Goal: Transaction & Acquisition: Purchase product/service

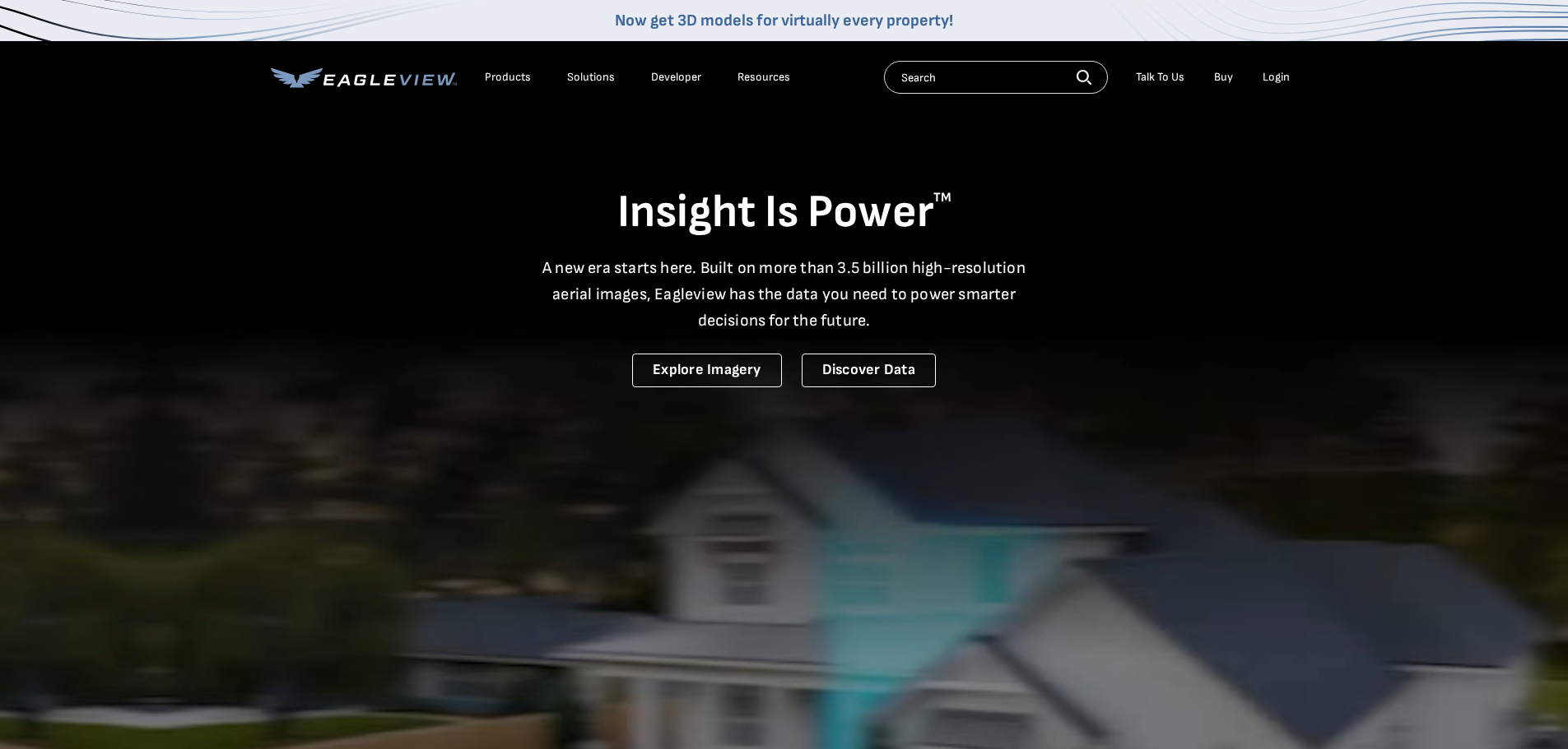
click at [1224, 78] on link "Buy" at bounding box center [1223, 77] width 19 height 14
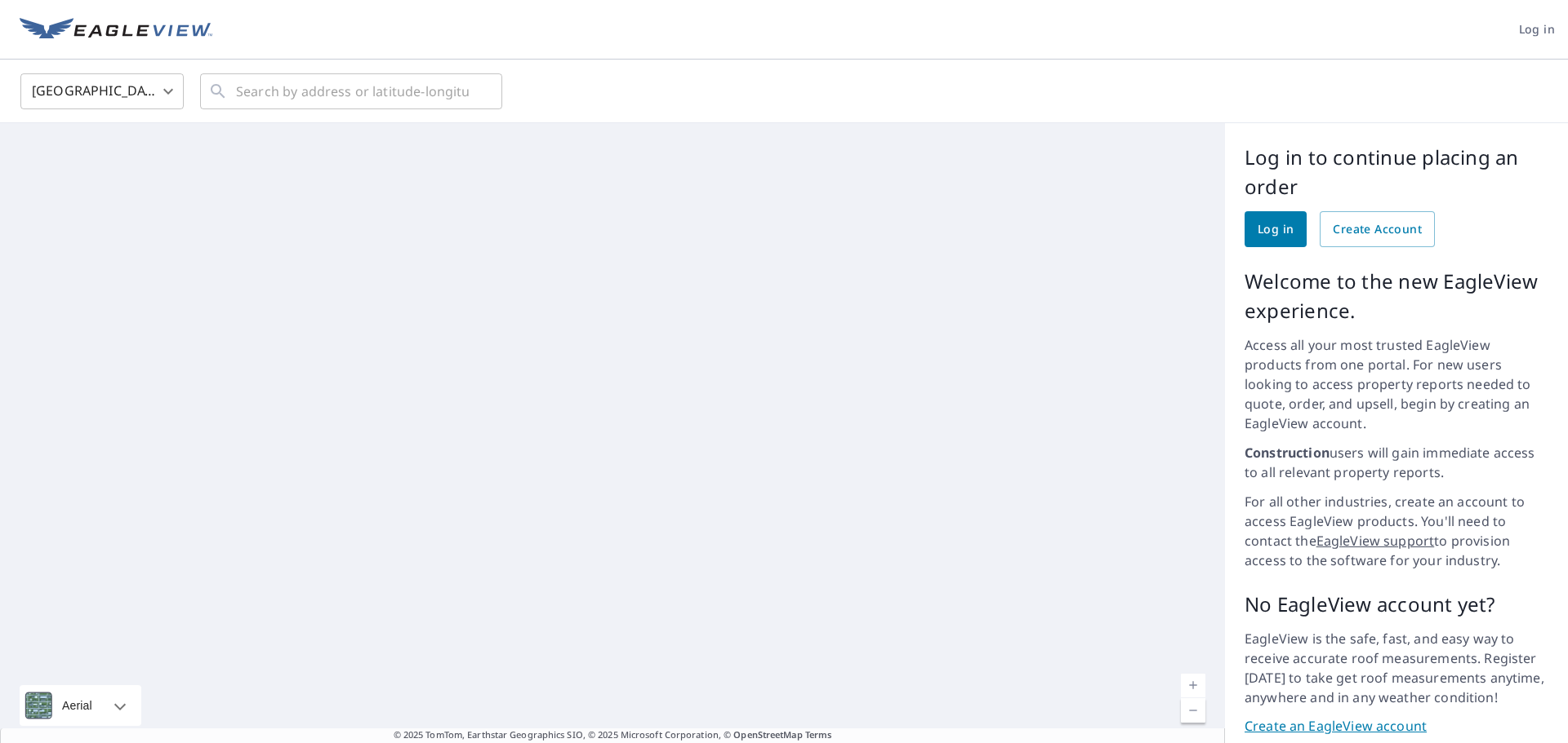
click at [1272, 227] on span "Log in" at bounding box center [1276, 229] width 36 height 20
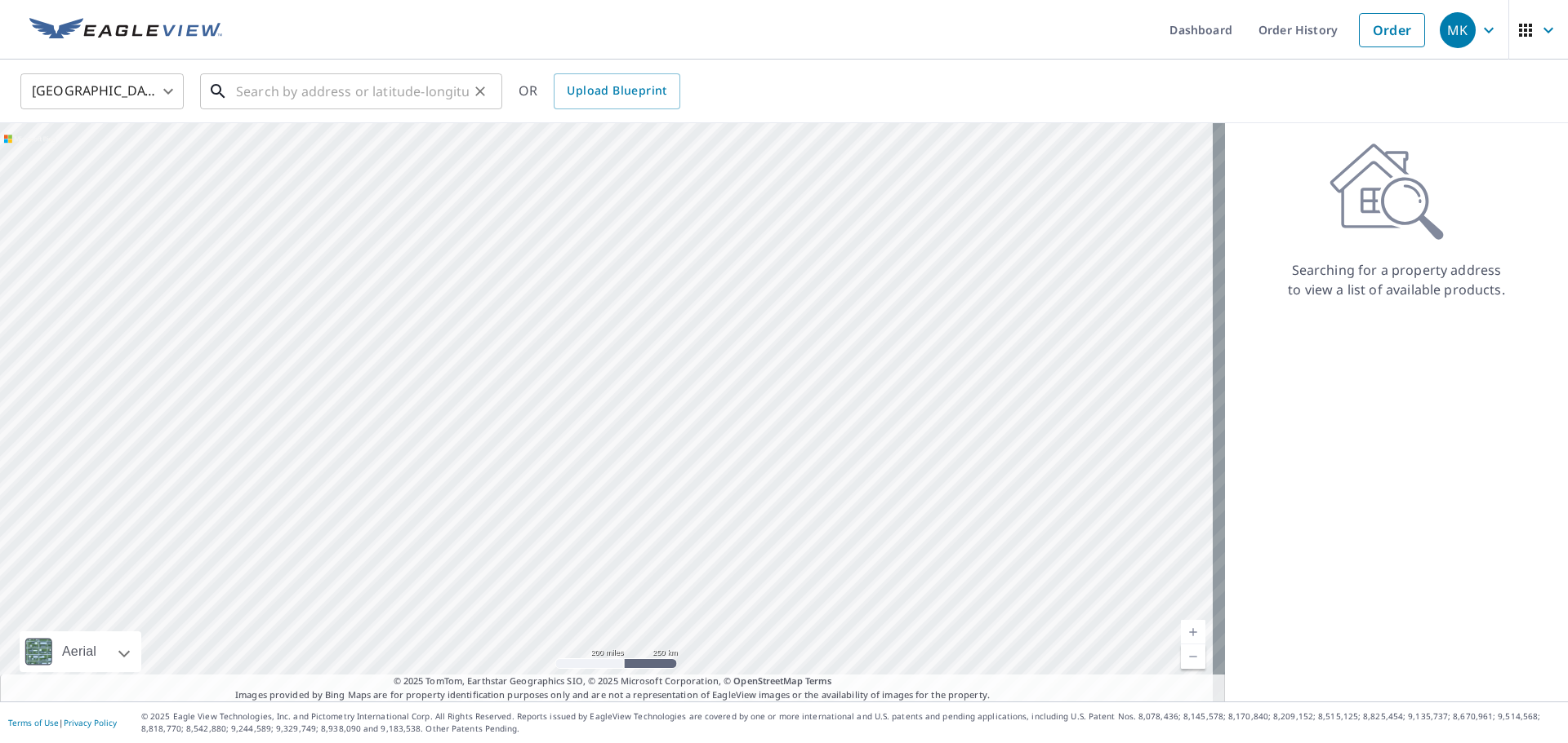
click at [381, 93] on input "text" at bounding box center [352, 91] width 233 height 45
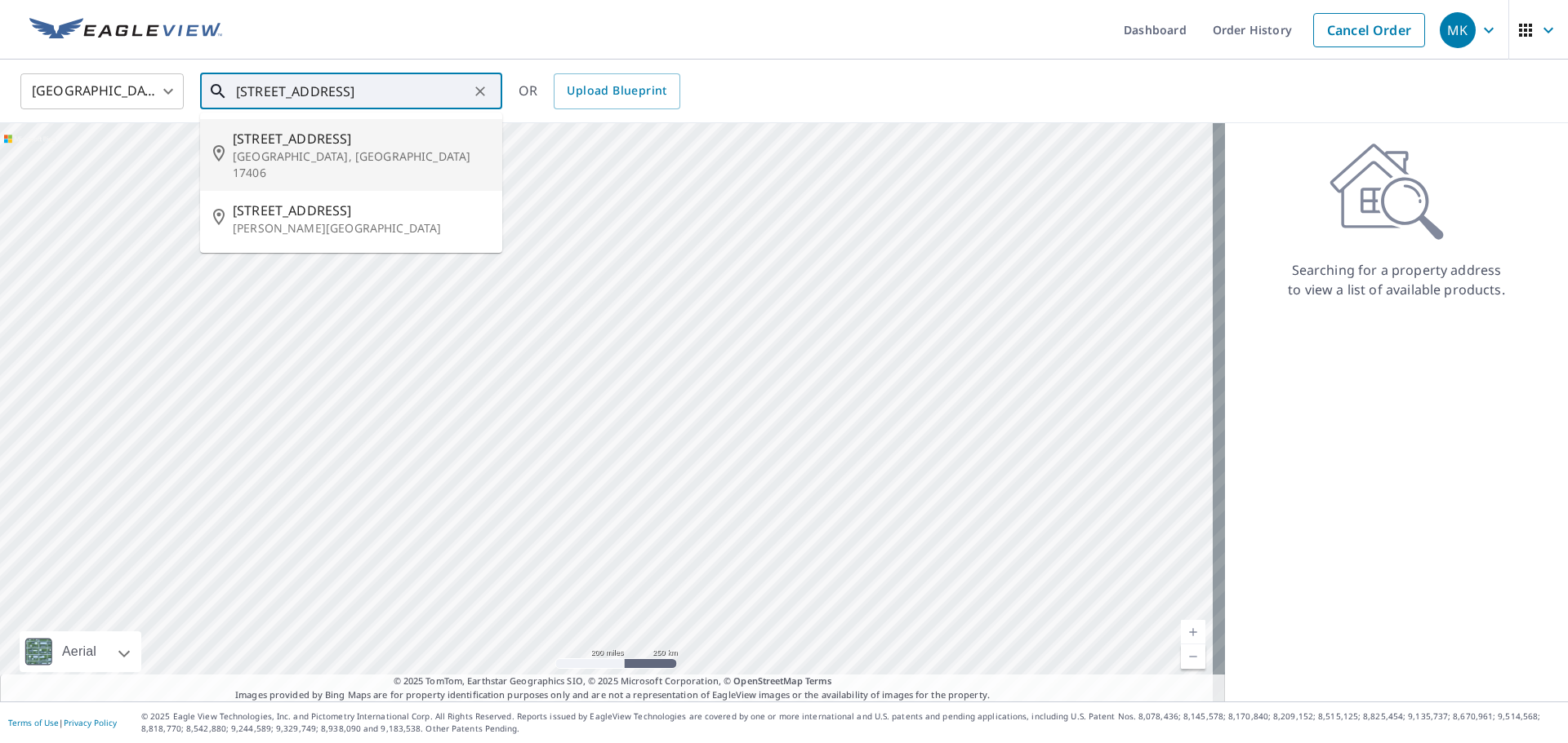
click at [317, 151] on p "York, PA 17406" at bounding box center [361, 165] width 257 height 33
type input "2740 Clearview Rd York, PA 17406"
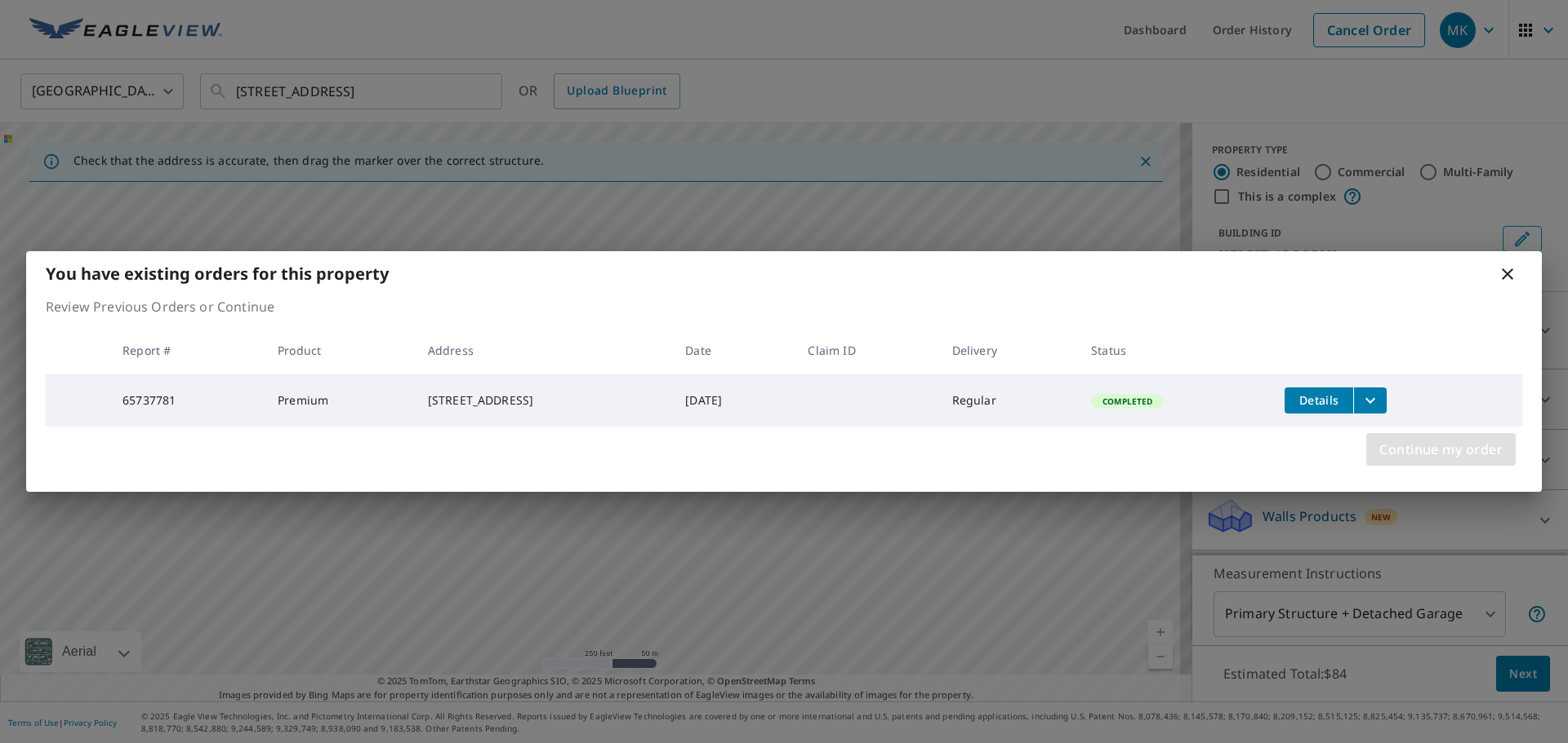
click at [1427, 452] on span "Continue my order" at bounding box center [1441, 450] width 123 height 23
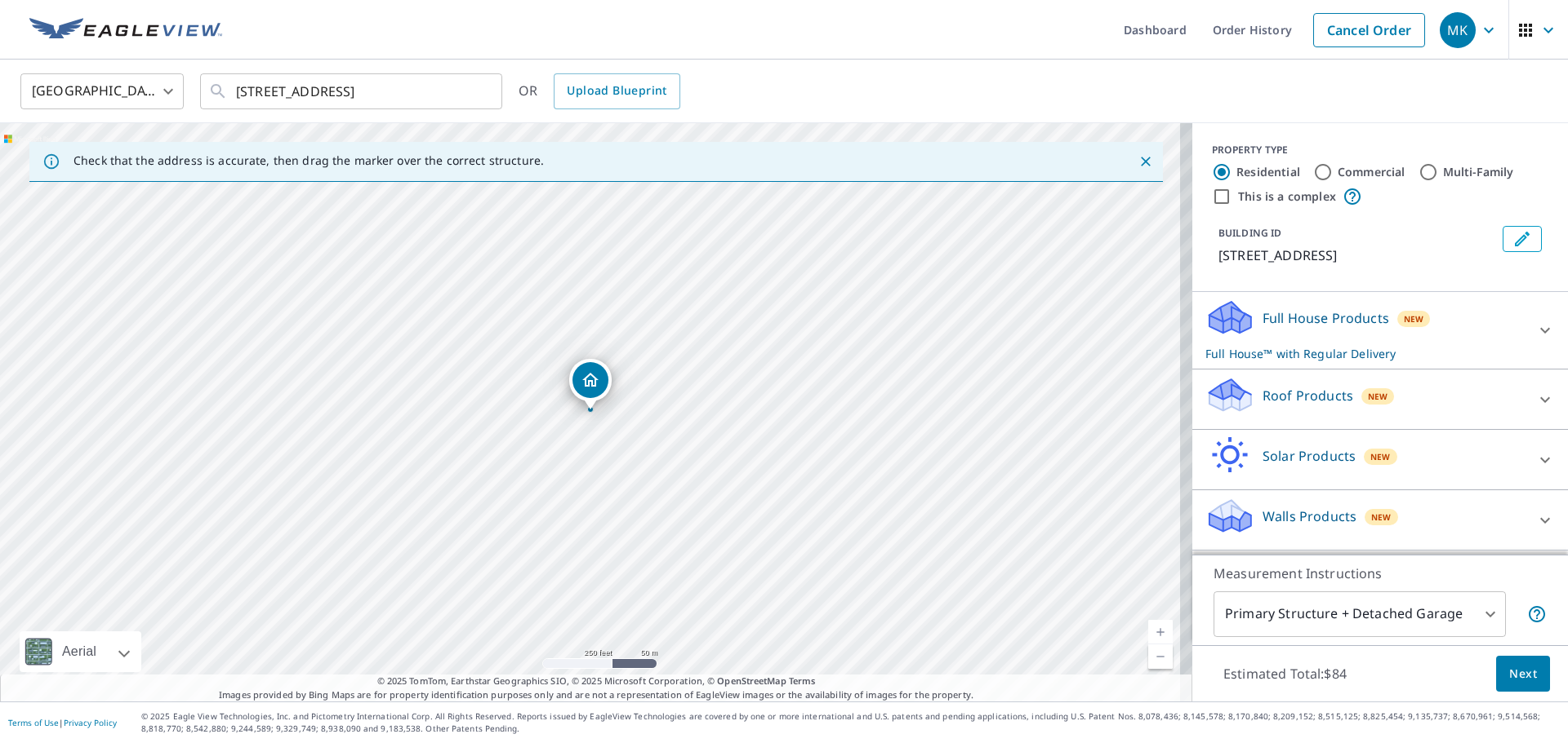
click at [1535, 395] on icon at bounding box center [1545, 400] width 20 height 20
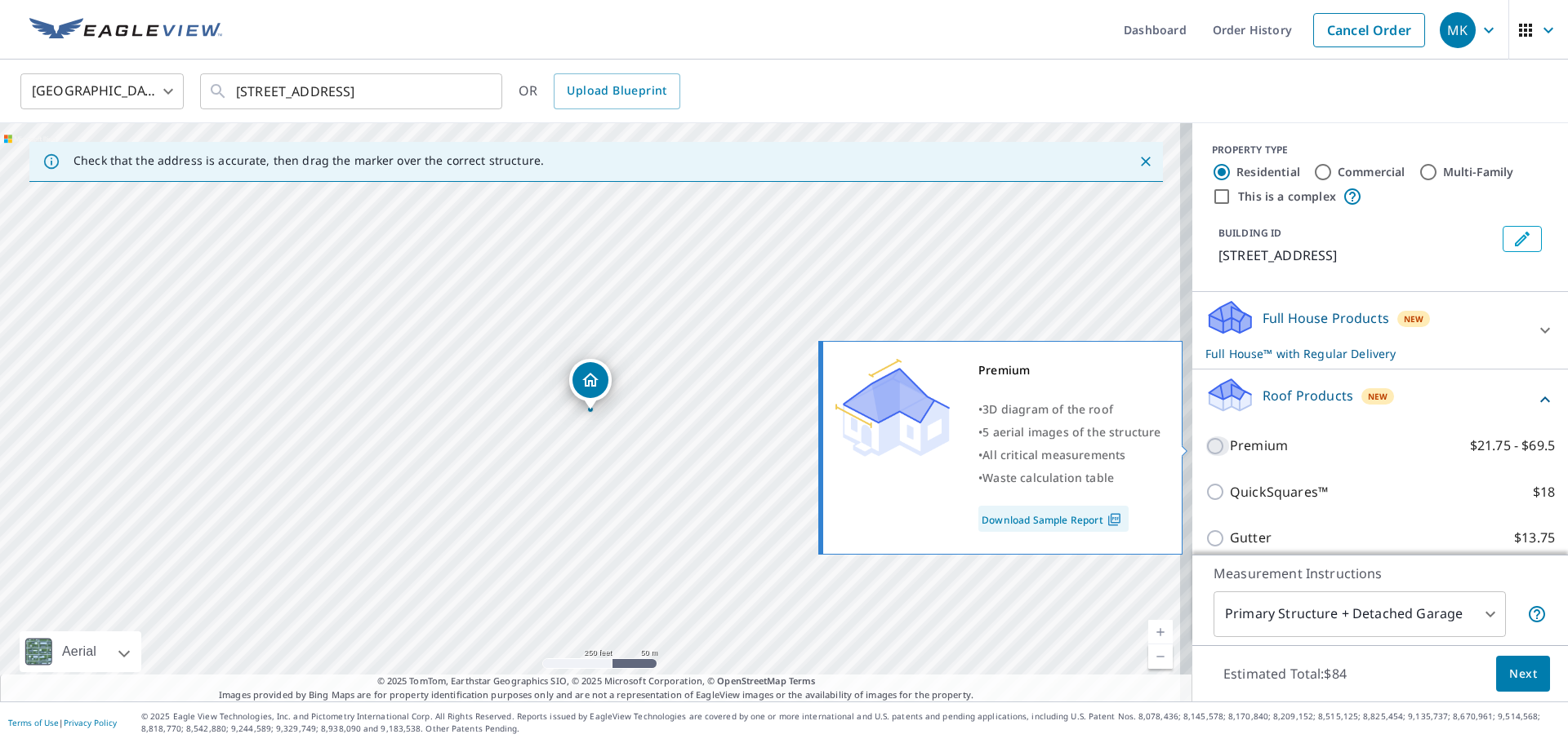
click at [1205, 448] on input "Premium $21.75 - $69.5" at bounding box center [1217, 446] width 24 height 20
checkbox input "true"
checkbox input "false"
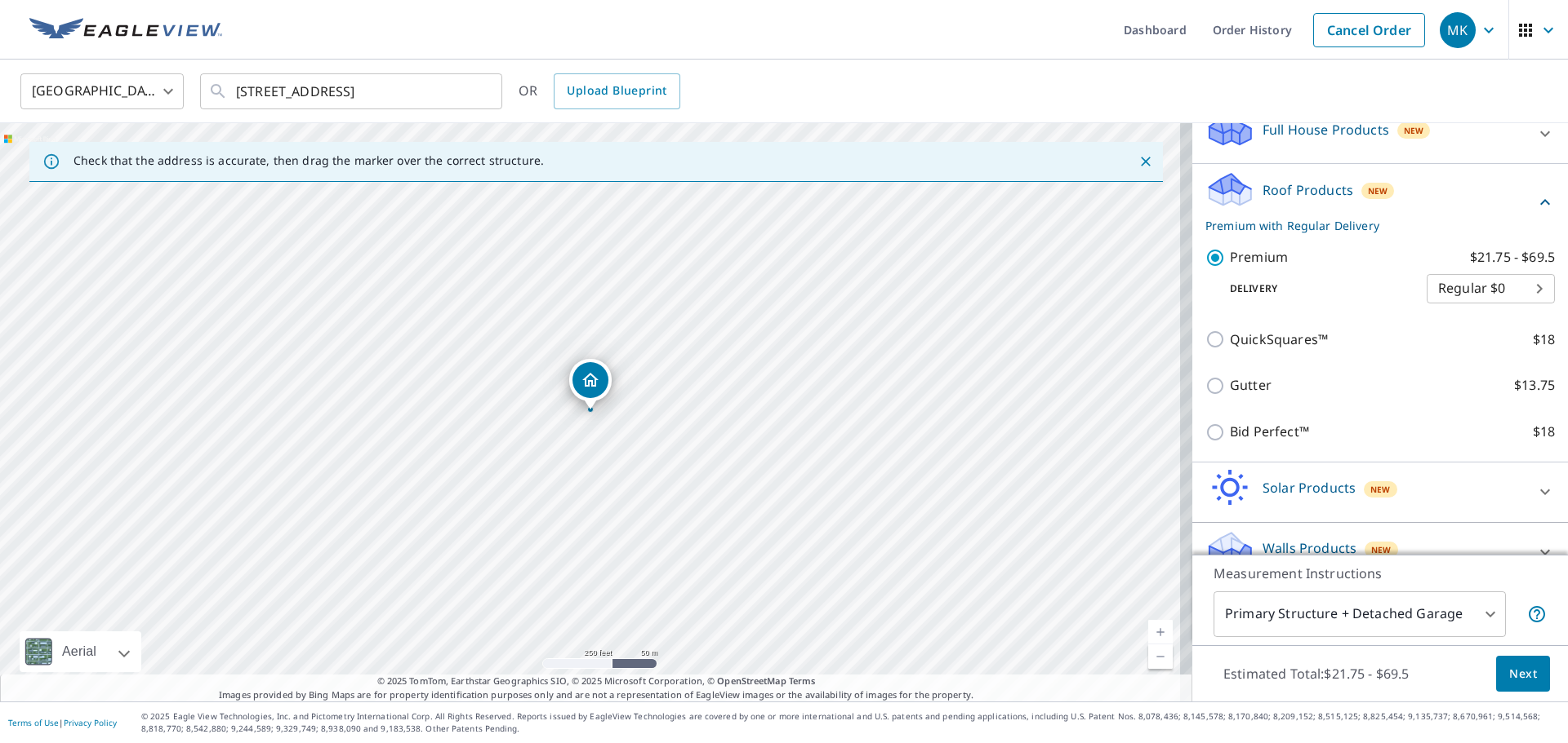
scroll to position [217, 0]
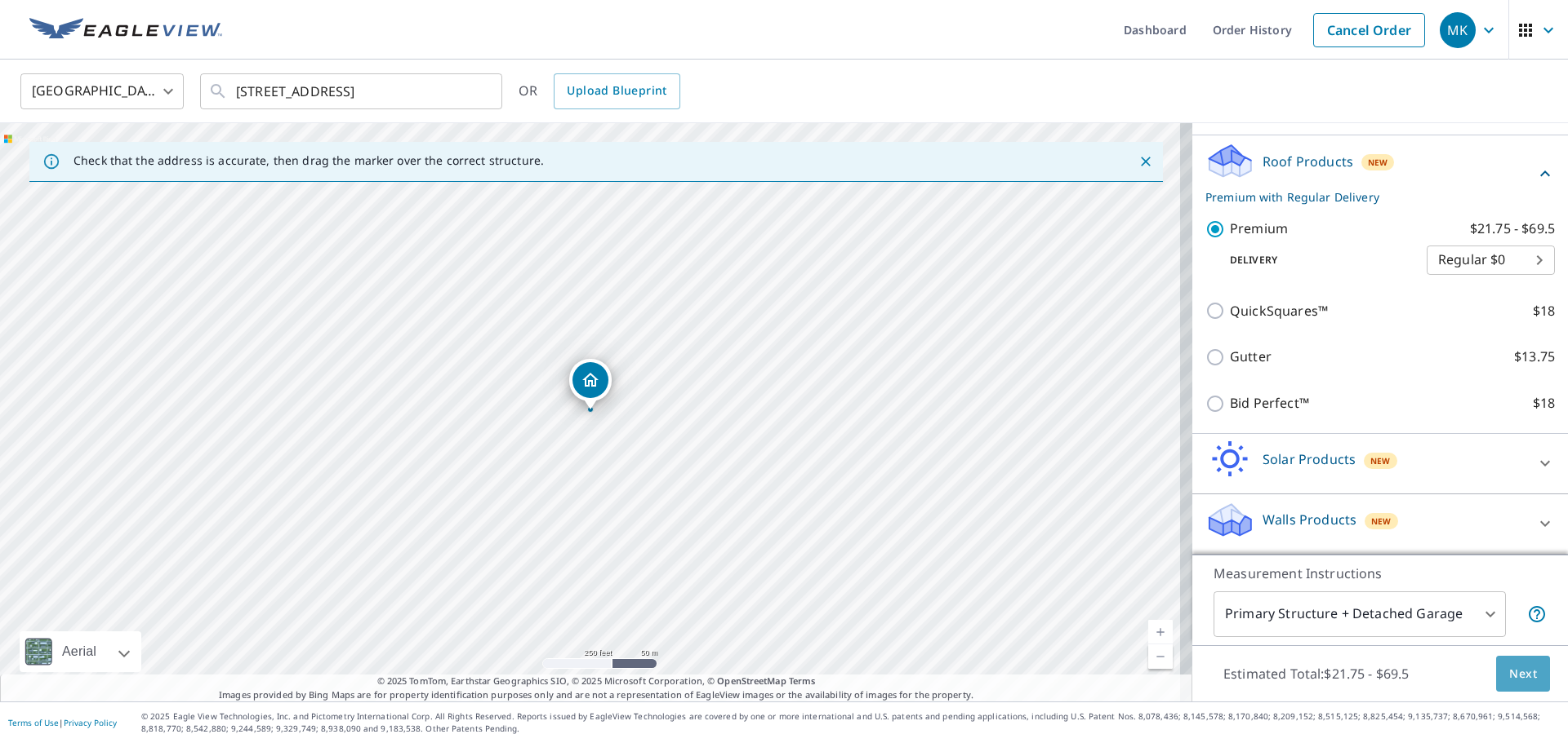
click at [1509, 665] on span "Next" at bounding box center [1523, 674] width 28 height 20
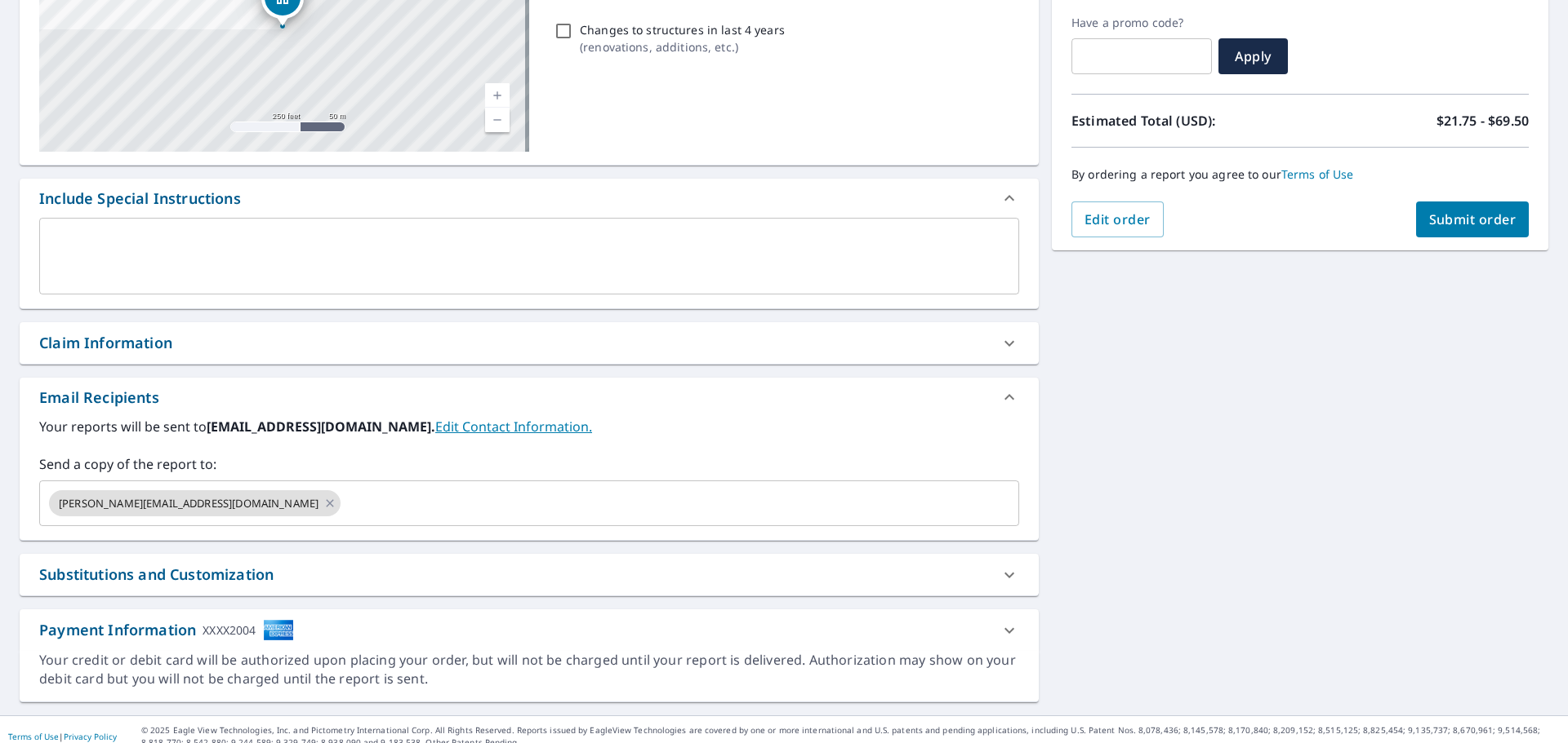
scroll to position [284, 0]
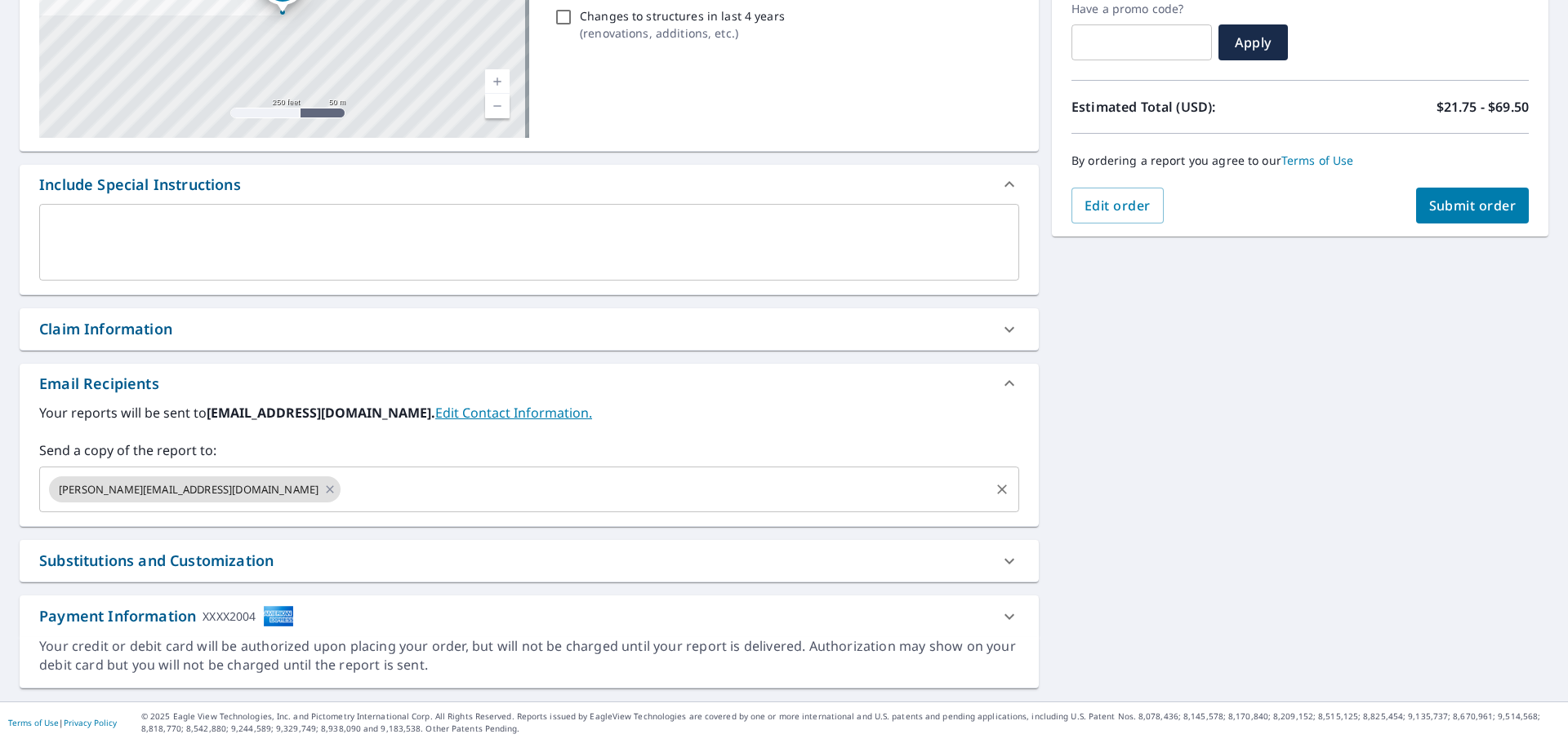
click at [439, 490] on input "text" at bounding box center [665, 489] width 644 height 31
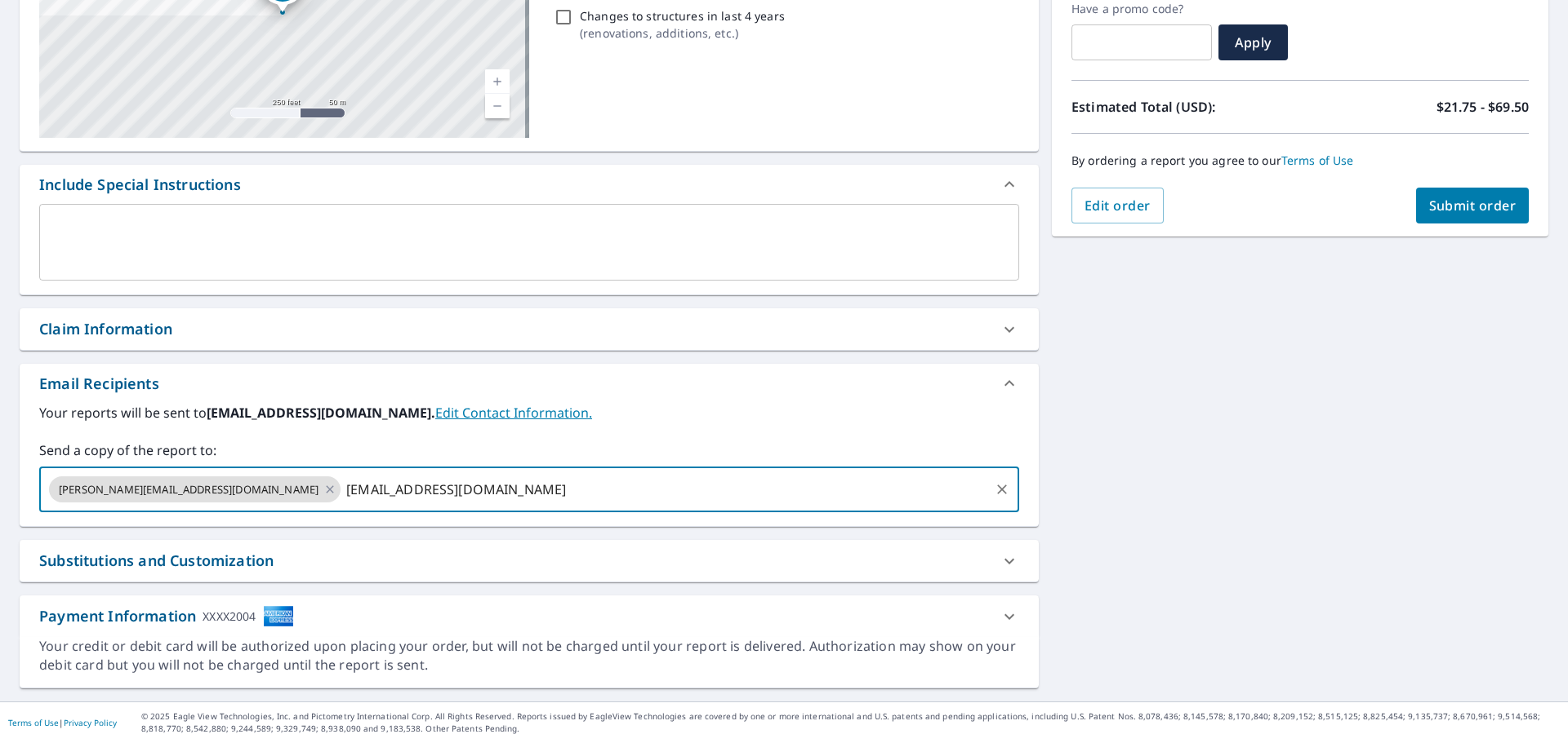
type input "[EMAIL_ADDRESS][DOMAIN_NAME]"
click at [1454, 199] on span "Submit order" at bounding box center [1473, 206] width 87 height 18
checkbox input "true"
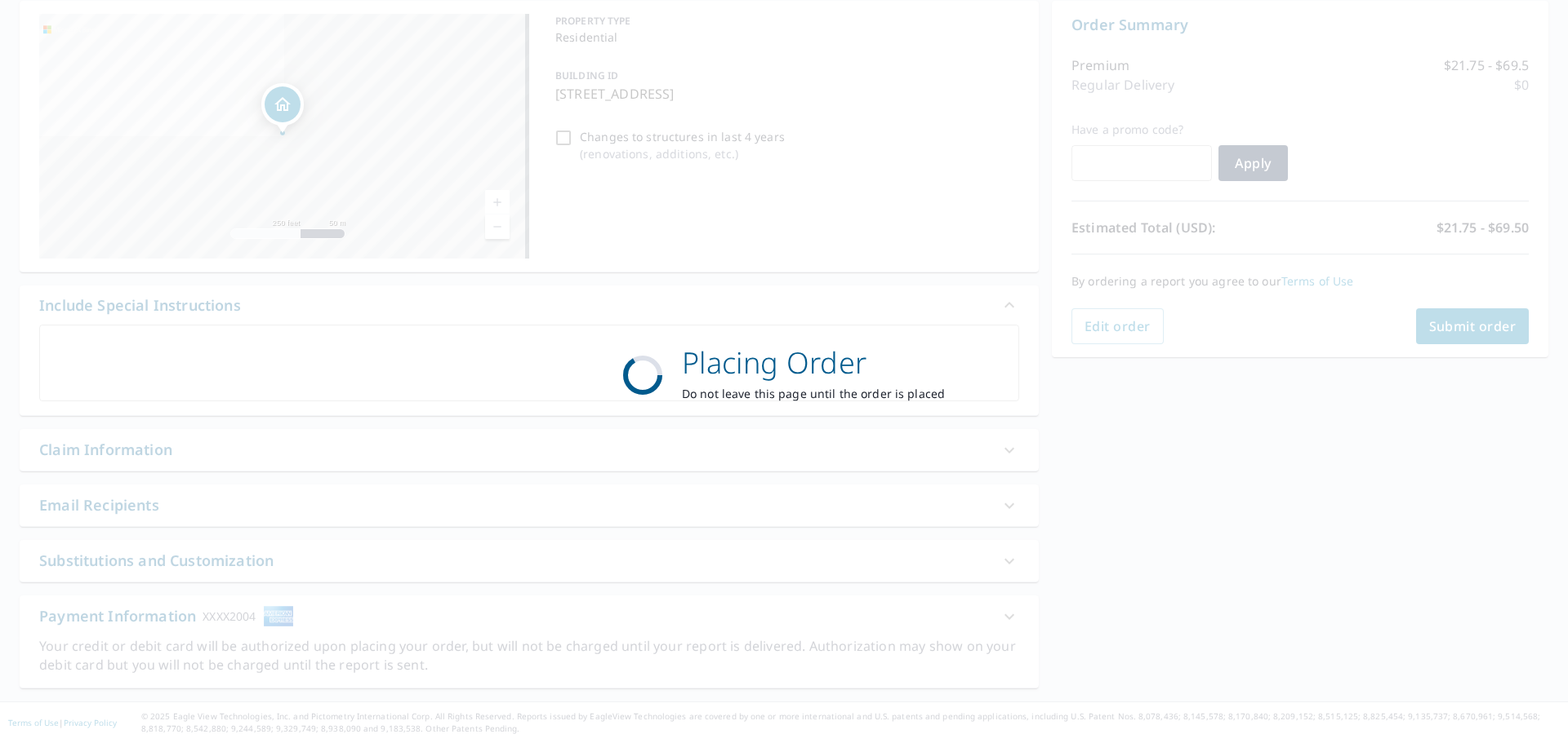
scroll to position [163, 0]
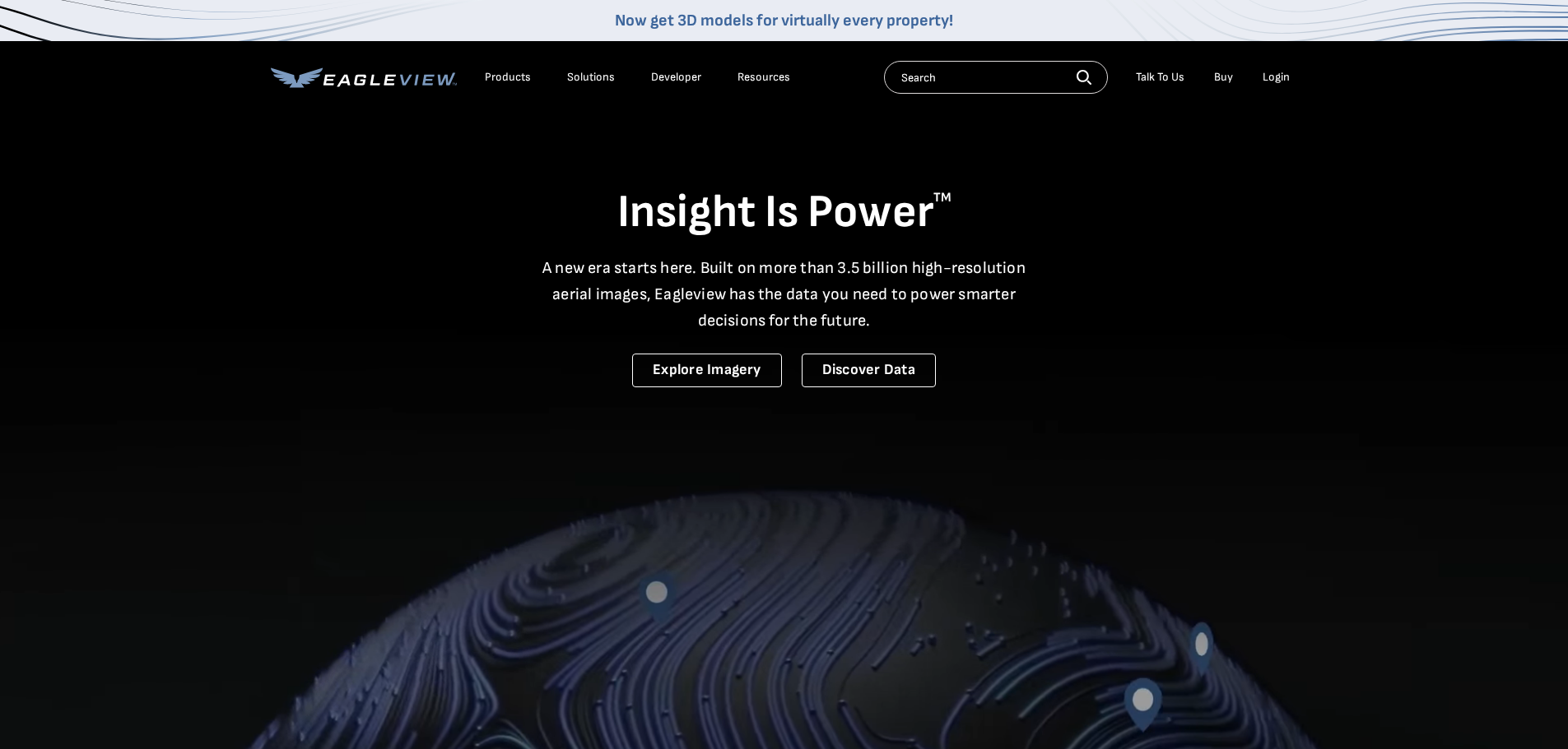
click at [1234, 74] on li "Buy" at bounding box center [1223, 76] width 35 height 24
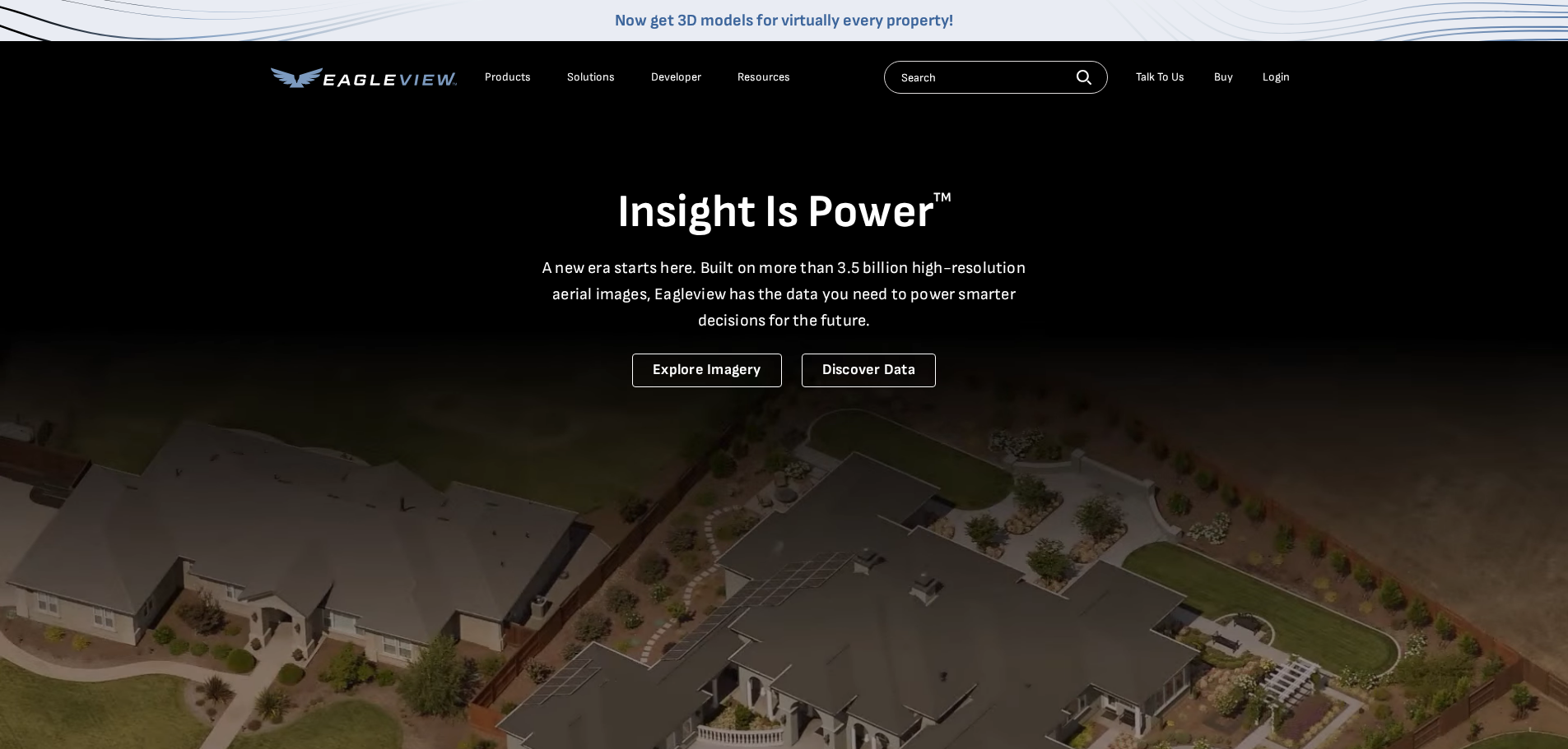
click at [1224, 74] on link "Buy" at bounding box center [1223, 77] width 19 height 14
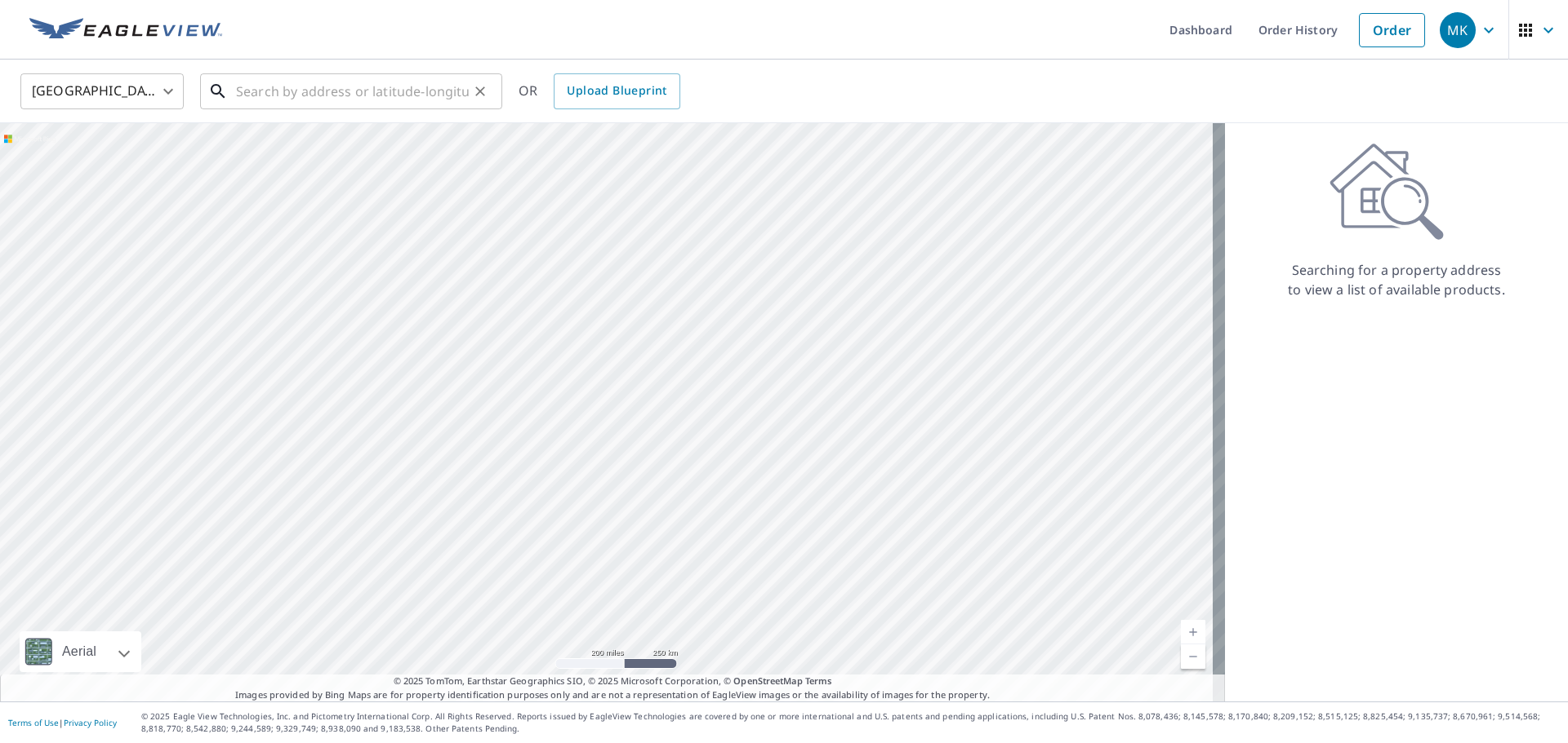
click at [295, 93] on input "text" at bounding box center [352, 91] width 233 height 45
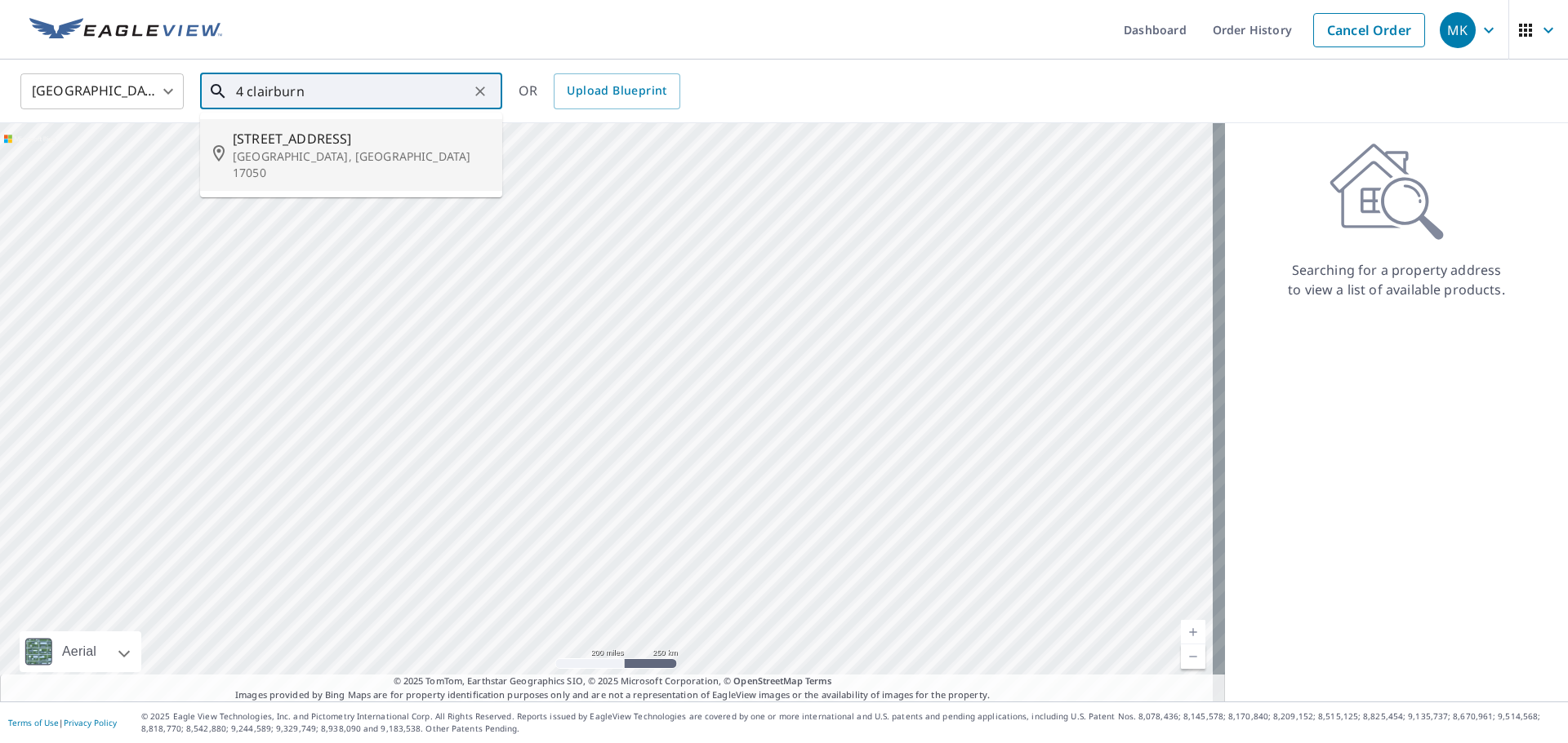
click at [344, 151] on p "[GEOGRAPHIC_DATA], [GEOGRAPHIC_DATA] 17050" at bounding box center [361, 165] width 257 height 33
type input "[STREET_ADDRESS][PERSON_NAME]"
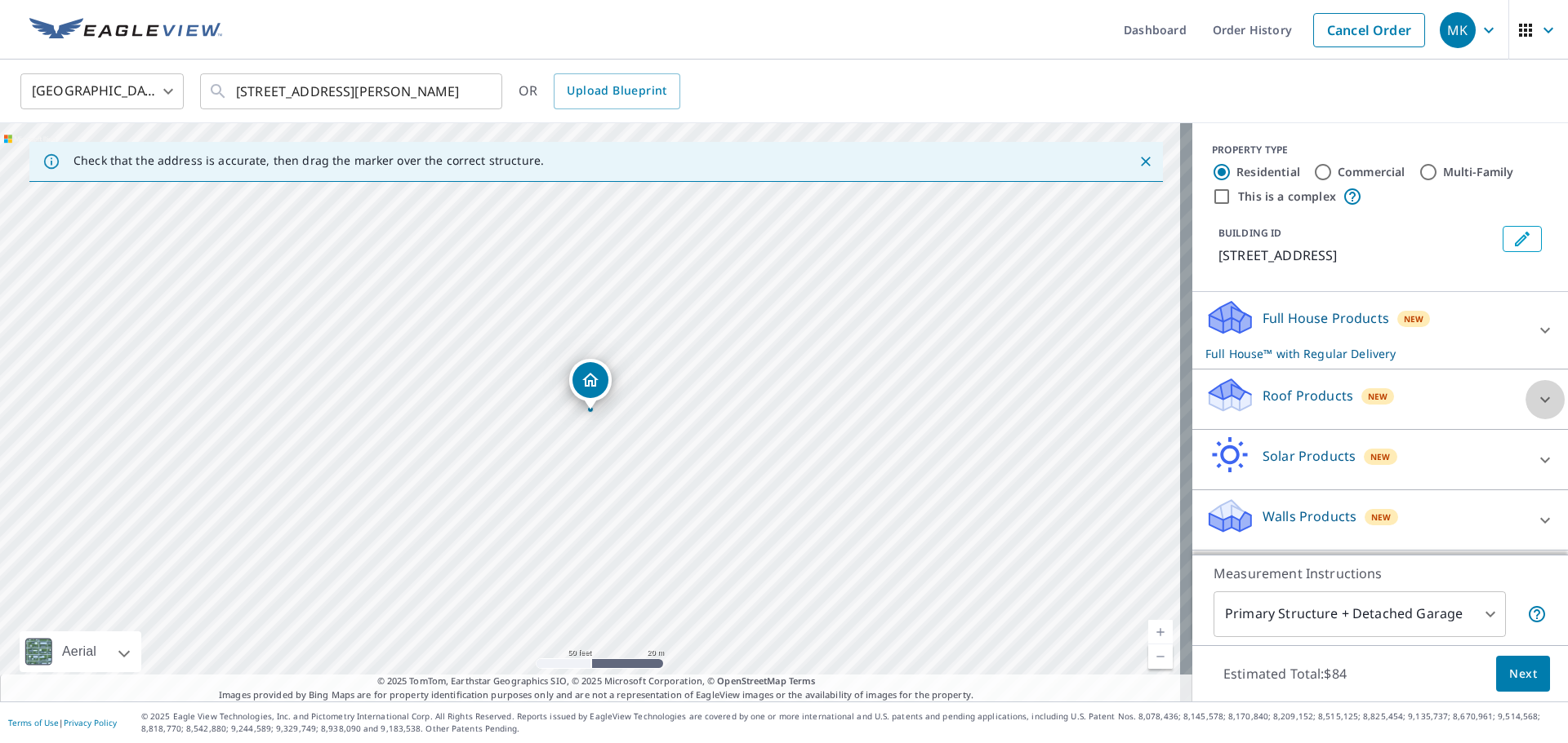
click at [1535, 401] on icon at bounding box center [1545, 400] width 20 height 20
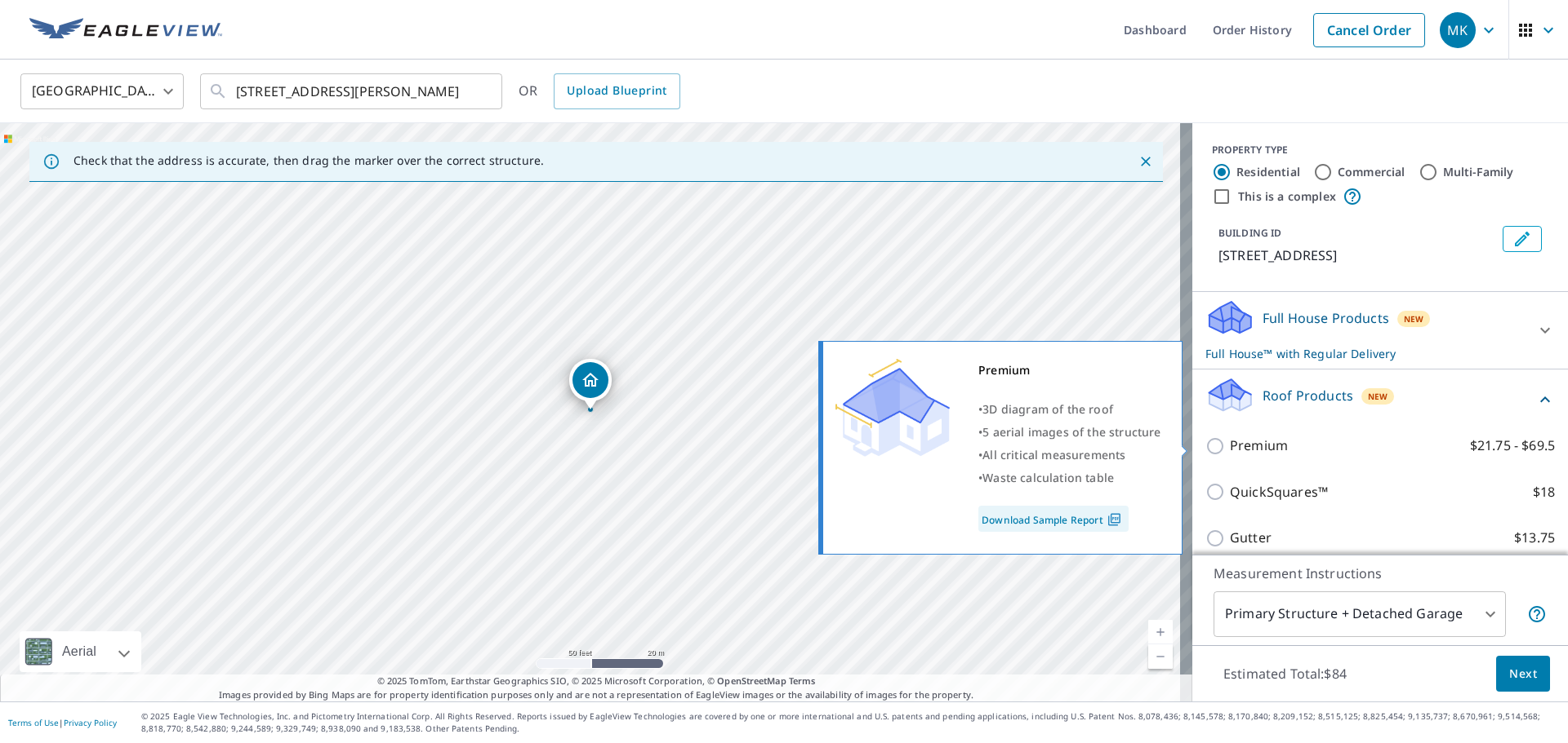
click at [1205, 446] on input "Premium $21.75 - $69.5" at bounding box center [1217, 446] width 24 height 20
checkbox input "true"
checkbox input "false"
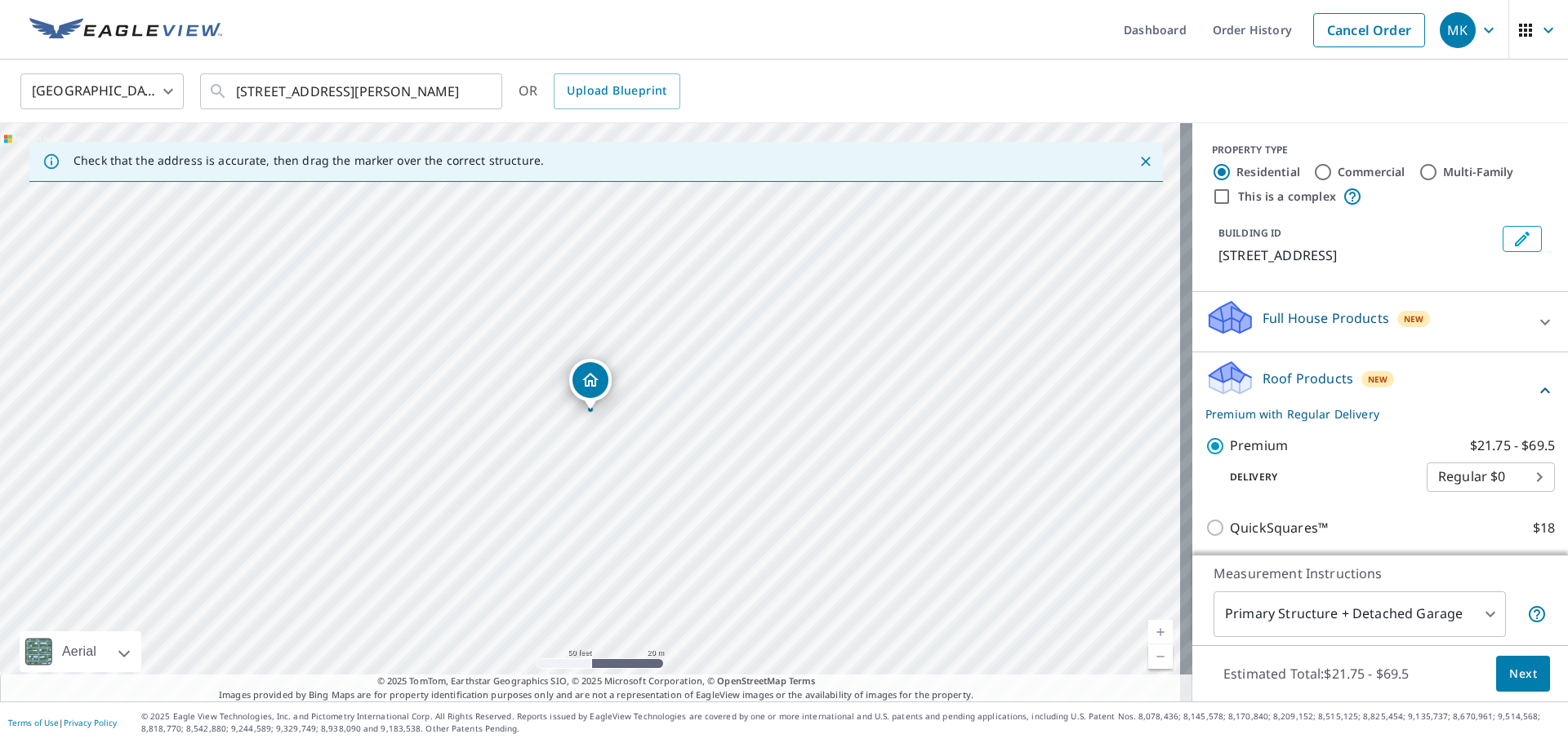
click at [1514, 674] on span "Next" at bounding box center [1523, 674] width 28 height 20
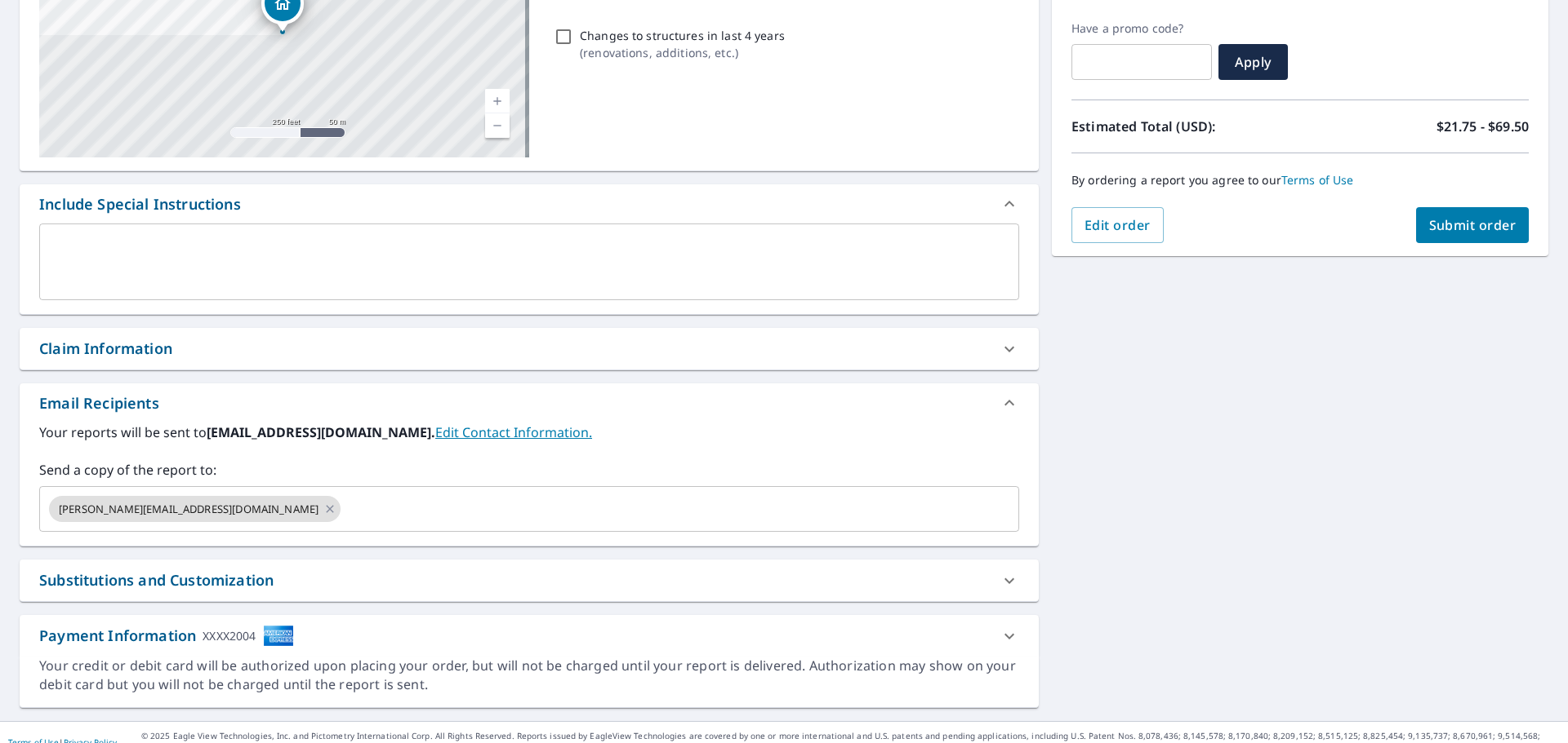
scroll to position [284, 0]
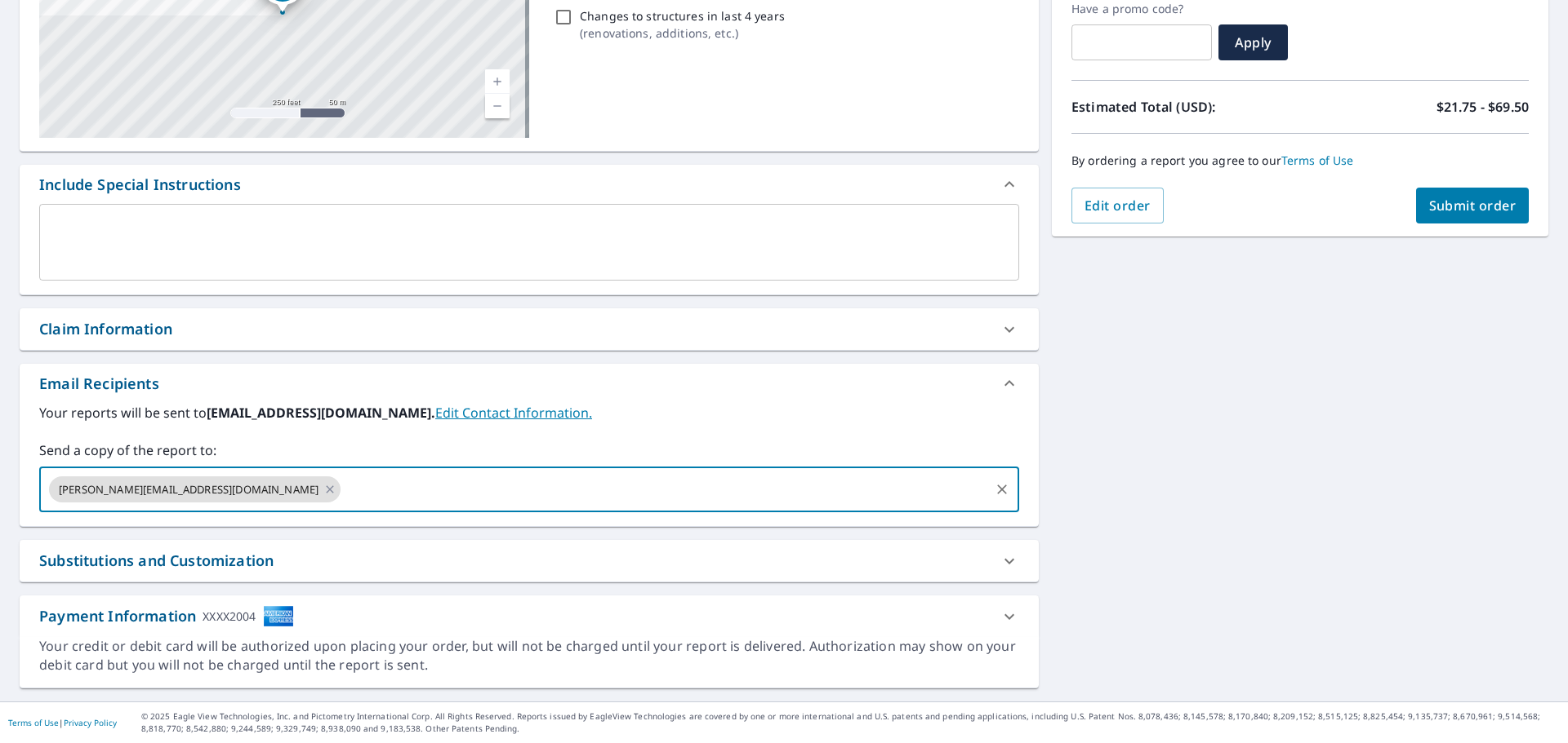
click at [363, 492] on input "text" at bounding box center [665, 489] width 644 height 31
type input "[EMAIL_ADDRESS][DOMAIN_NAME]"
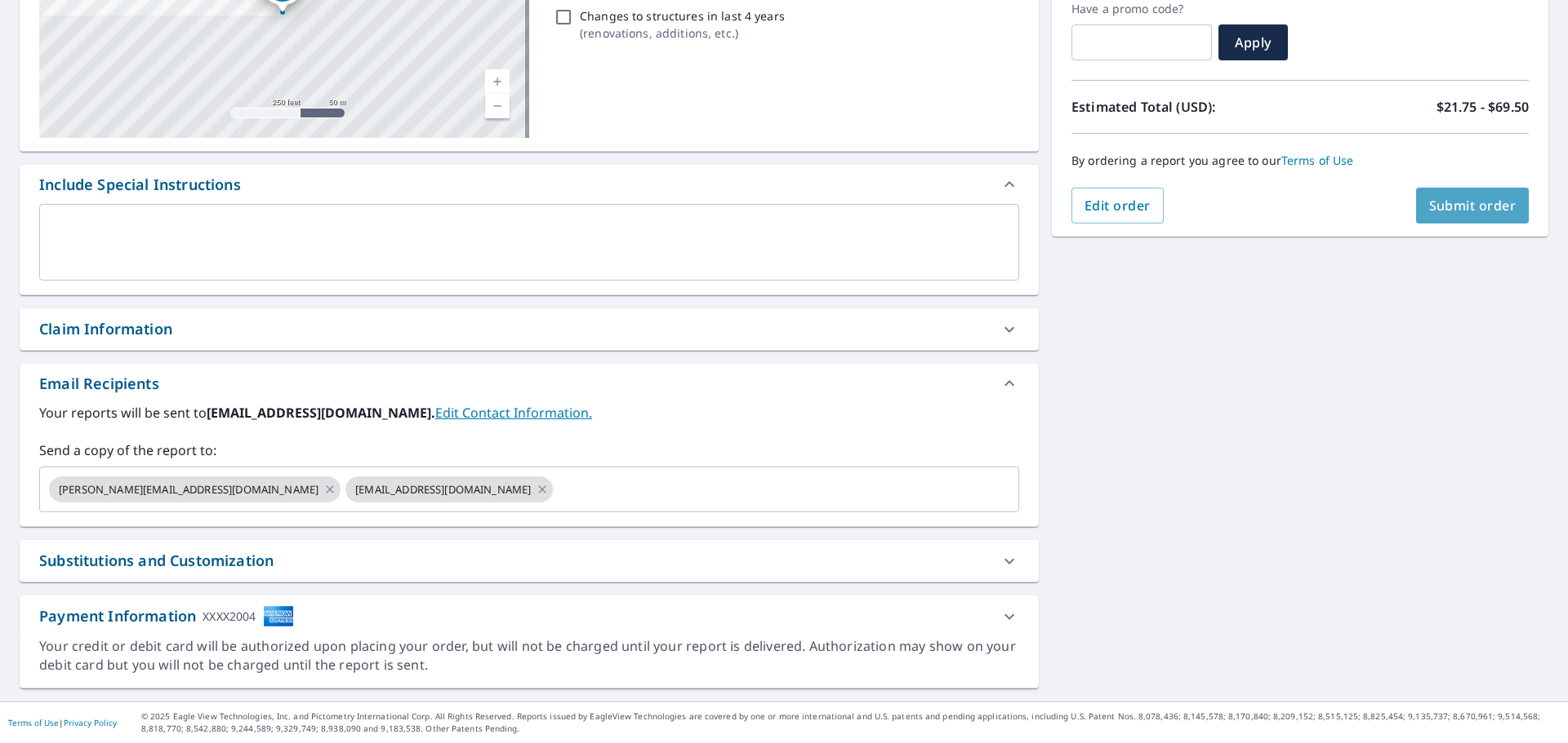
click at [1435, 206] on span "Submit order" at bounding box center [1473, 206] width 87 height 18
checkbox input "true"
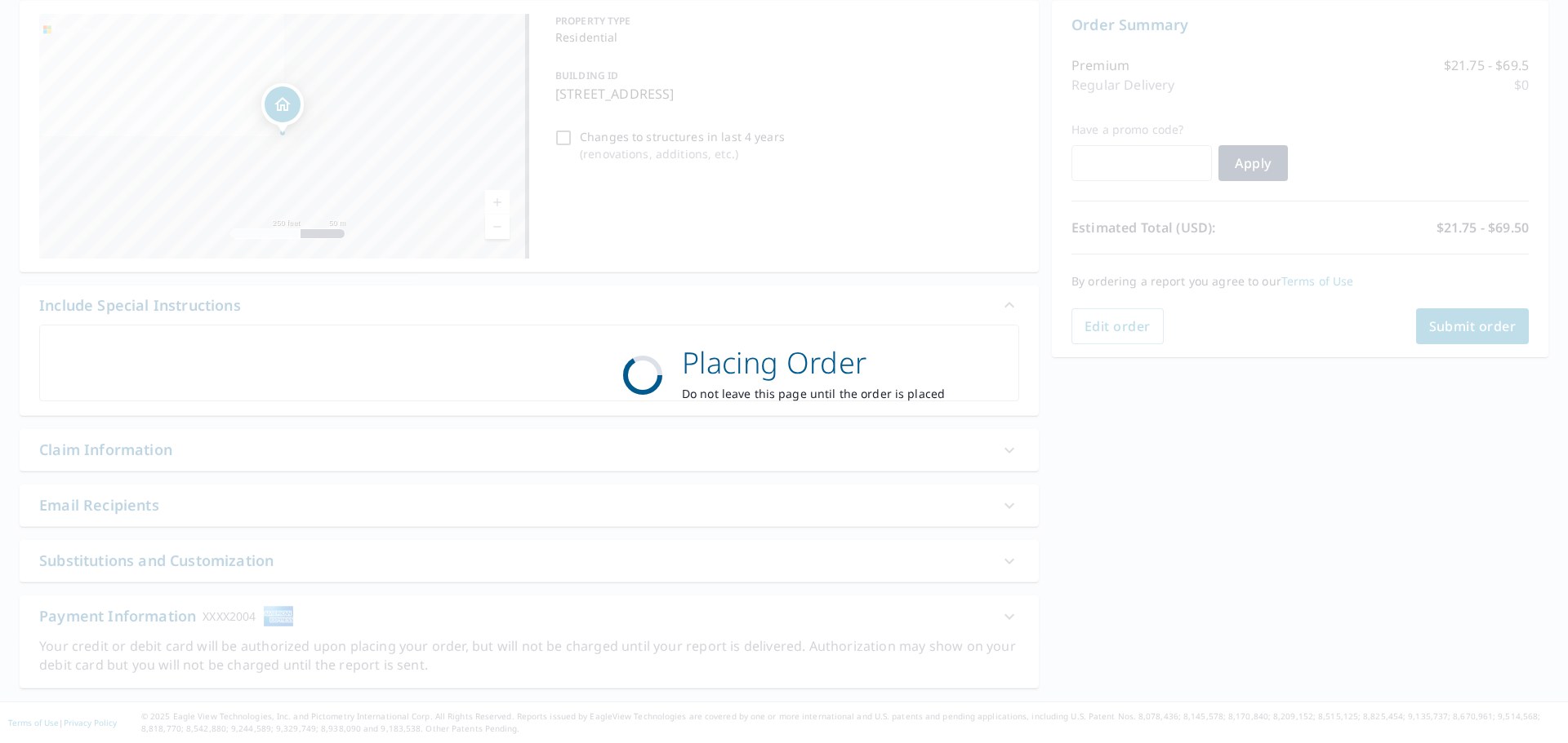
scroll to position [163, 0]
